Goal: Navigation & Orientation: Find specific page/section

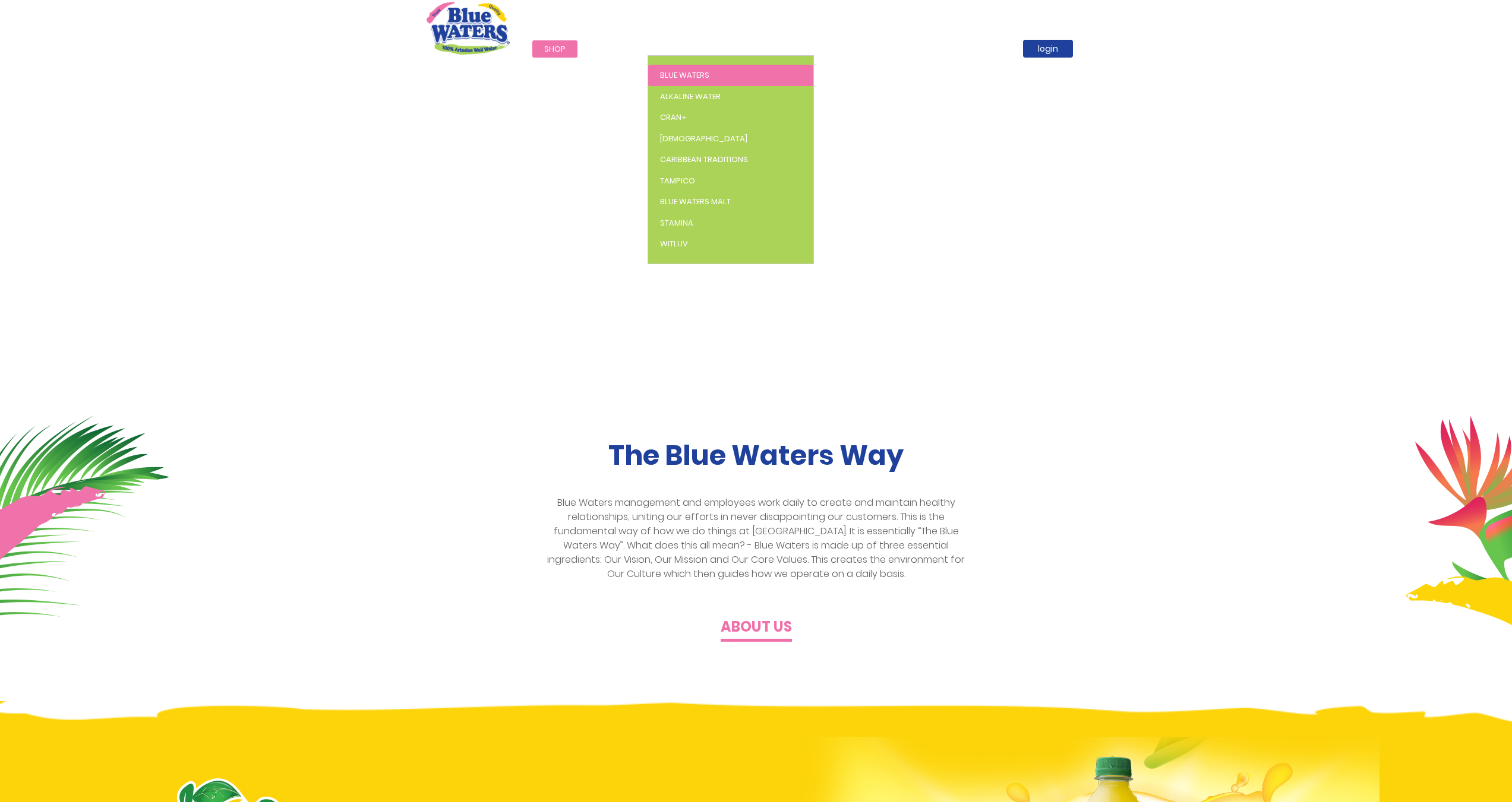
click at [679, 71] on span "Blue Waters" at bounding box center [685, 75] width 50 height 11
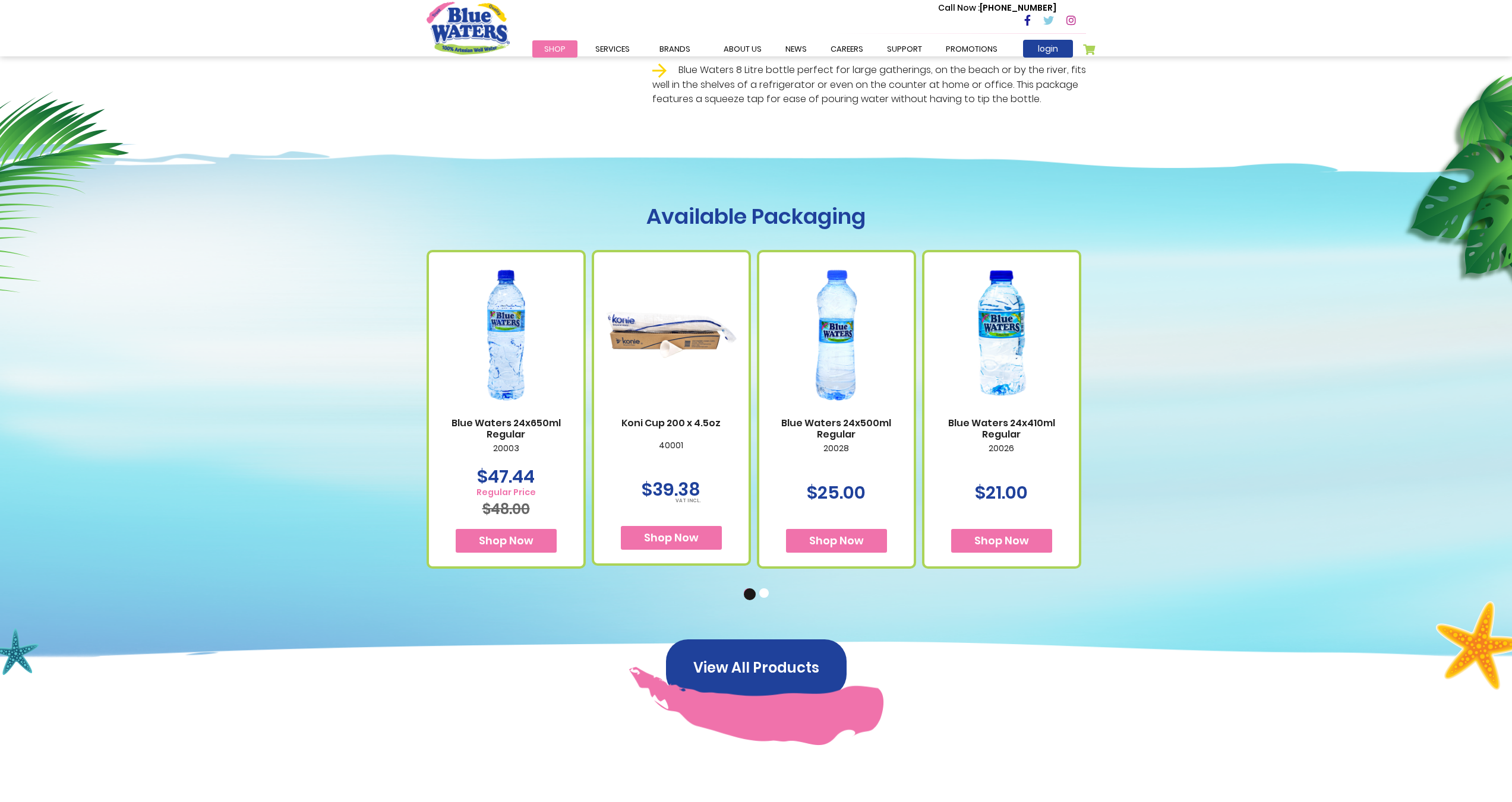
scroll to position [535, 0]
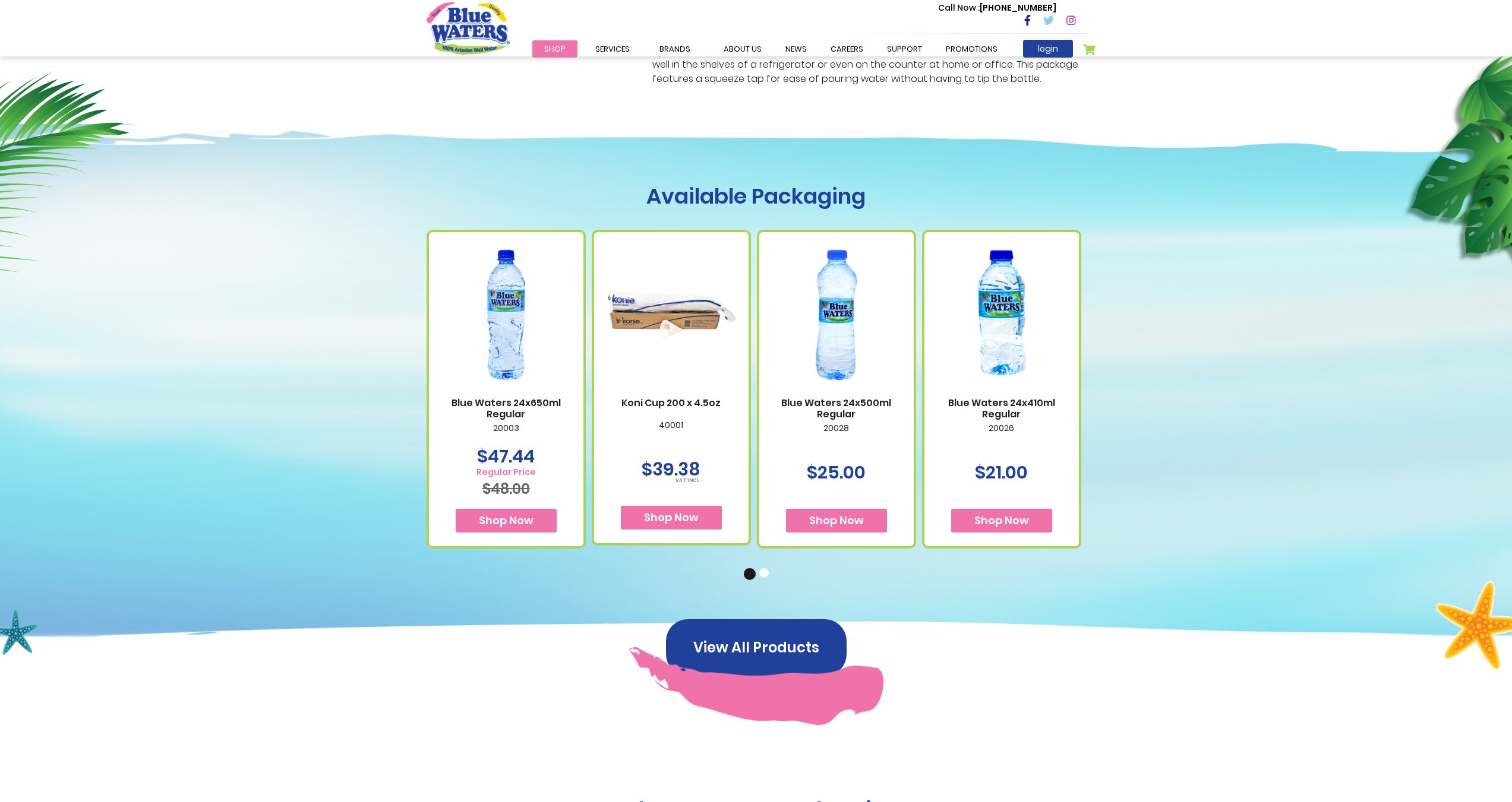
click at [767, 571] on button "2" at bounding box center [765, 574] width 12 height 12
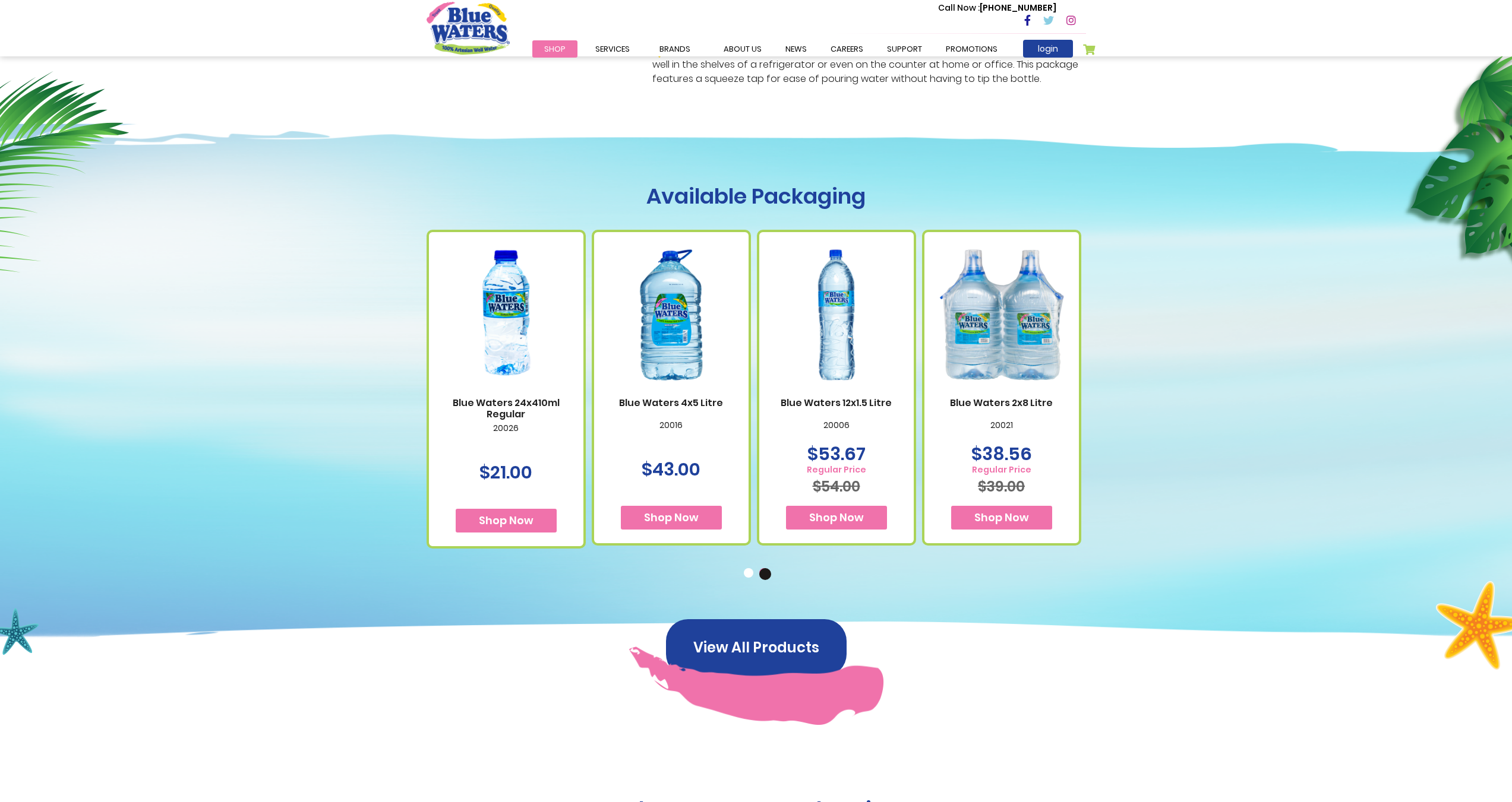
click at [747, 575] on button "1" at bounding box center [749, 574] width 12 height 12
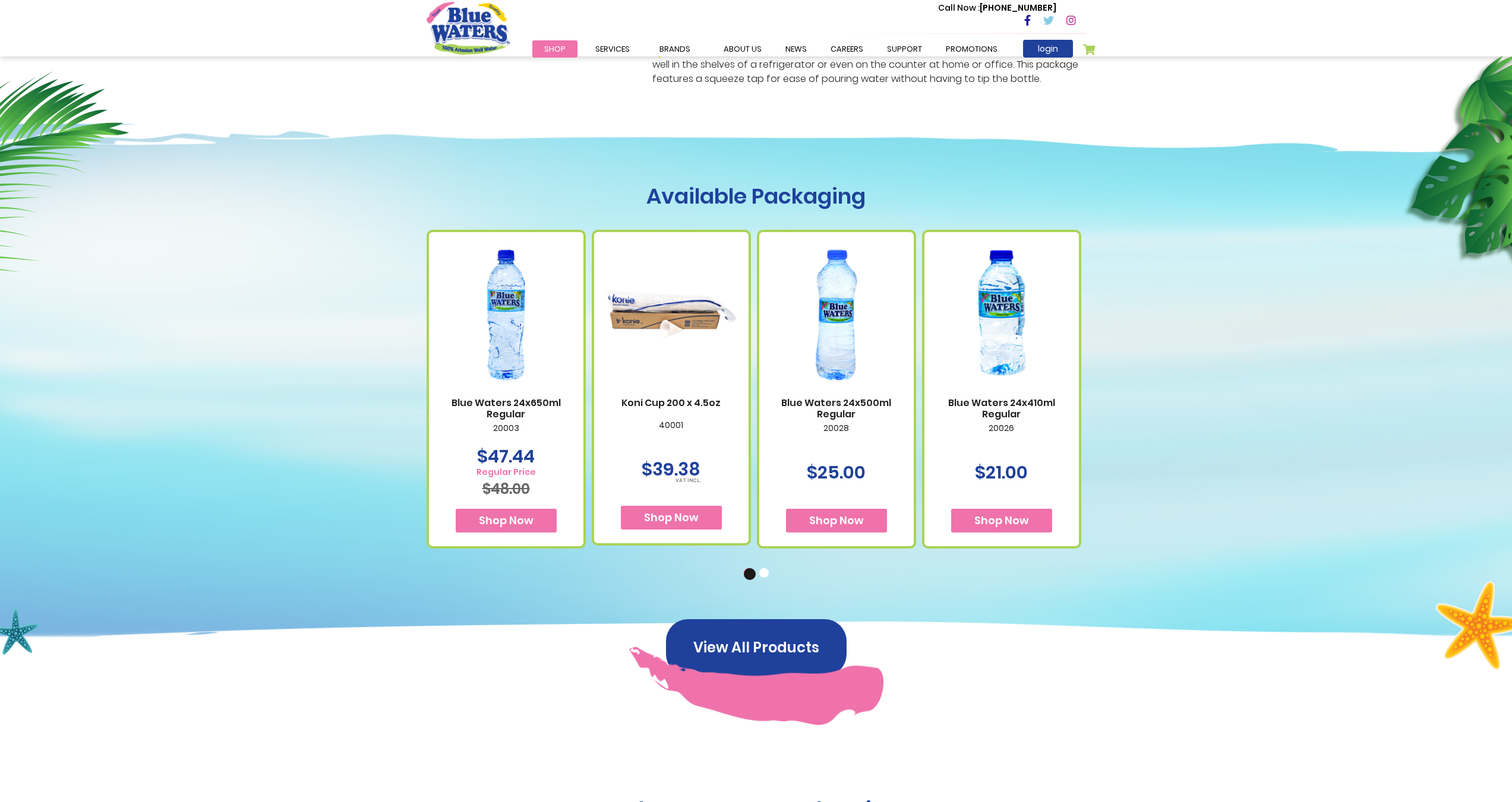
click at [767, 577] on button "2" at bounding box center [765, 574] width 12 height 12
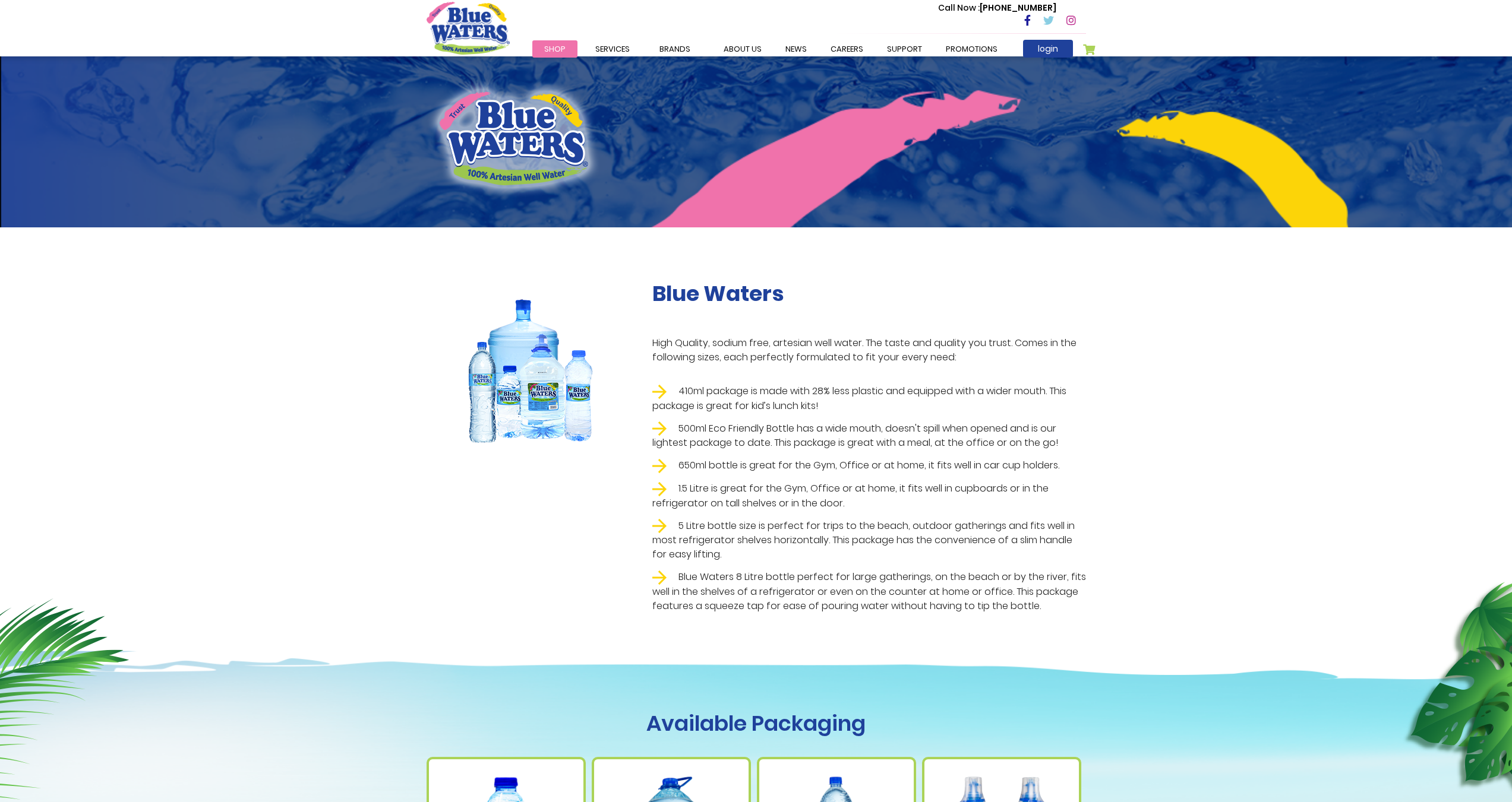
scroll to position [0, 0]
